Goal: Task Accomplishment & Management: Complete application form

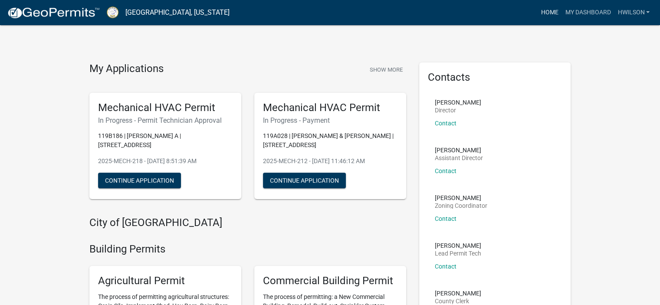
click at [548, 12] on link "Home" at bounding box center [549, 12] width 24 height 16
click at [579, 13] on link "My Dashboard" at bounding box center [587, 12] width 52 height 16
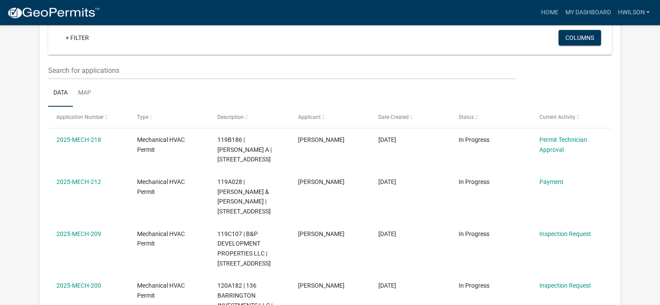
scroll to position [72, 0]
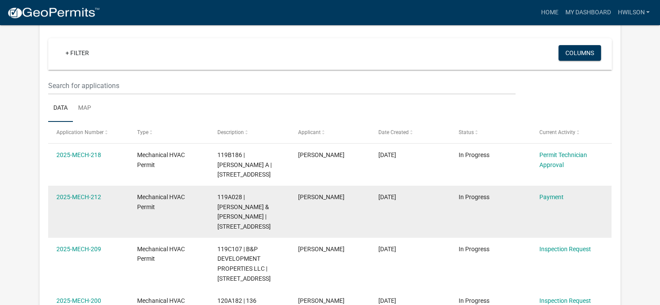
click at [545, 201] on div "Payment" at bounding box center [571, 197] width 64 height 10
click at [550, 197] on link "Payment" at bounding box center [551, 197] width 24 height 7
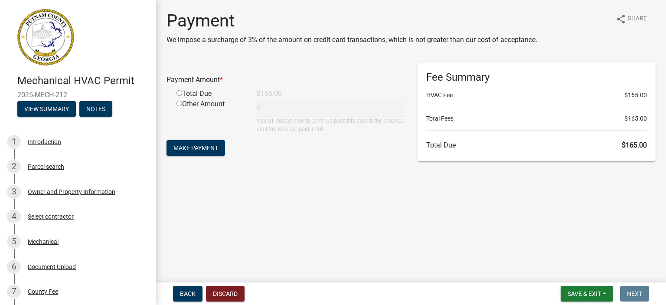
click at [180, 92] on input "radio" at bounding box center [180, 93] width 6 height 6
radio input "true"
type input "165"
click at [201, 145] on span "Make Payment" at bounding box center [196, 147] width 45 height 7
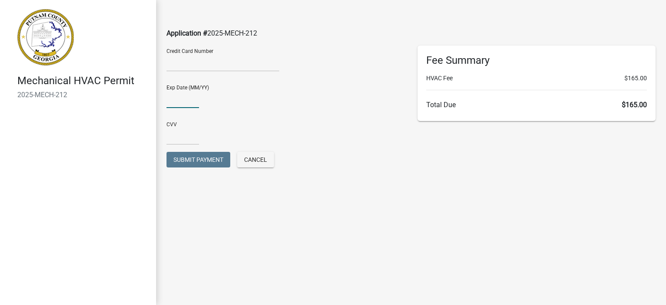
type input "01/26"
click at [181, 139] on input "text" at bounding box center [183, 136] width 33 height 18
type input "020"
click at [199, 163] on button "Submit Payment" at bounding box center [199, 160] width 64 height 16
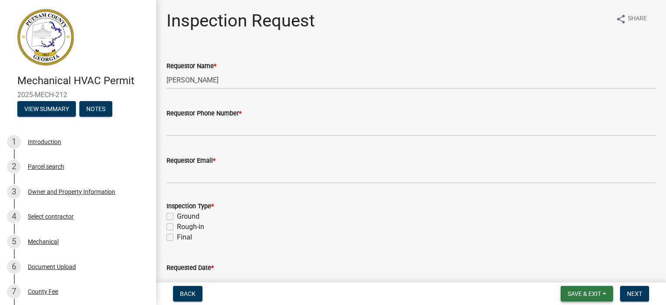
click at [599, 293] on span "Save & Exit" at bounding box center [584, 293] width 33 height 7
drag, startPoint x: 586, startPoint y: 264, endPoint x: 584, endPoint y: 269, distance: 4.7
click at [586, 265] on button "Save & Exit" at bounding box center [578, 271] width 69 height 21
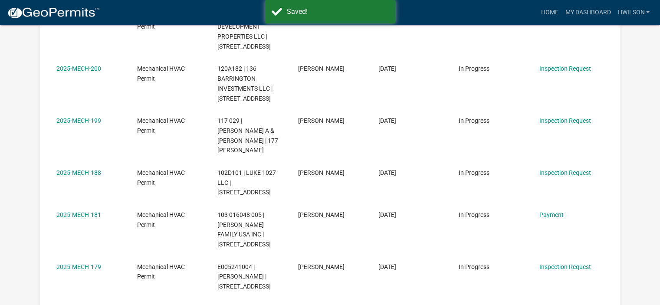
scroll to position [332, 0]
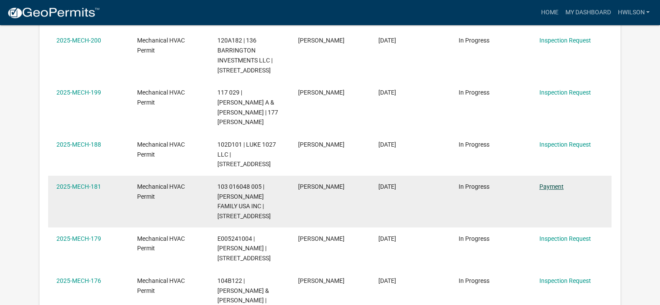
click at [545, 183] on link "Payment" at bounding box center [551, 186] width 24 height 7
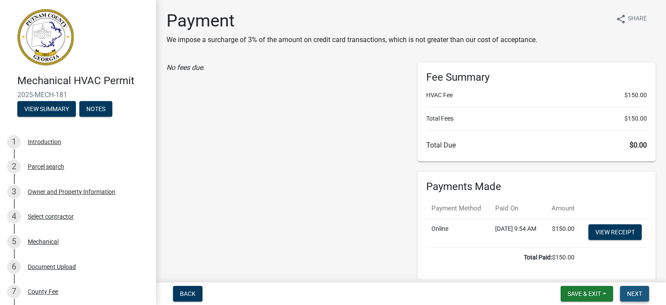
click at [644, 296] on button "Next" at bounding box center [634, 294] width 29 height 16
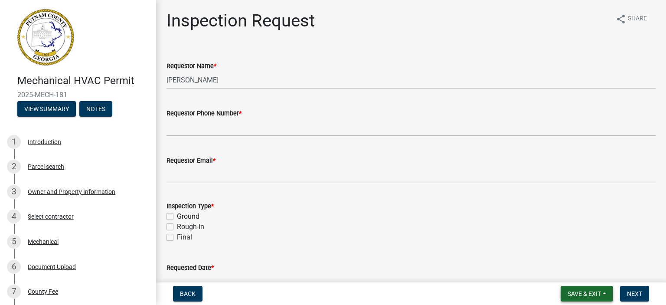
click at [598, 296] on span "Save & Exit" at bounding box center [584, 293] width 33 height 7
click at [584, 274] on button "Save & Exit" at bounding box center [578, 271] width 69 height 21
